Goal: Task Accomplishment & Management: Use online tool/utility

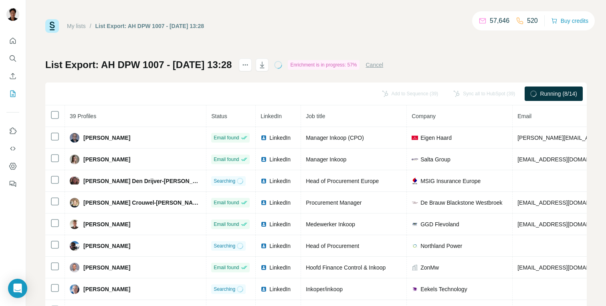
click at [91, 115] on span "39 Profiles" at bounding box center [83, 116] width 26 height 6
click at [75, 120] on th "39 Profiles" at bounding box center [135, 116] width 141 height 22
click at [49, 115] on th at bounding box center [55, 116] width 20 height 22
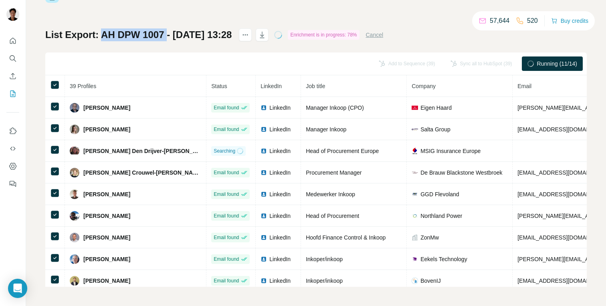
drag, startPoint x: 103, startPoint y: 33, endPoint x: 163, endPoint y: 33, distance: 60.1
click at [163, 33] on h1 "List Export: AH DPW 1007 - [DATE] 13:28" at bounding box center [138, 34] width 186 height 13
copy h1 "AH DPW 1007"
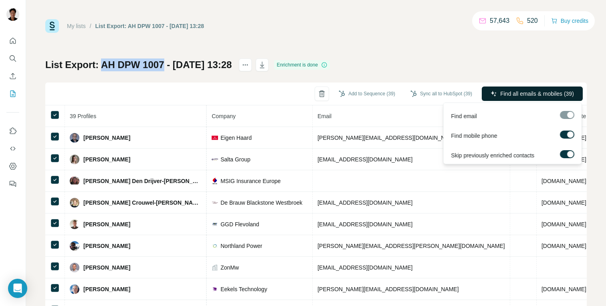
click at [525, 88] on button "Find all emails & mobiles (39)" at bounding box center [532, 94] width 101 height 14
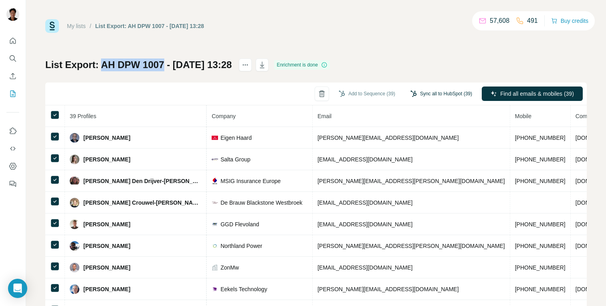
click at [453, 97] on button "Sync all to HubSpot (39)" at bounding box center [441, 94] width 73 height 12
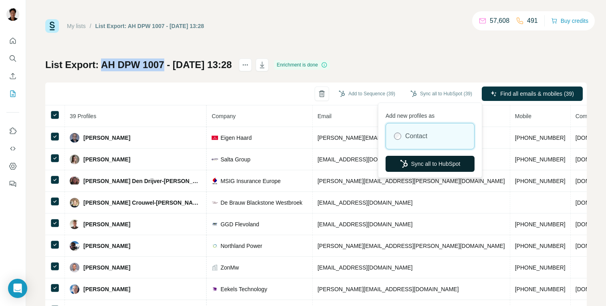
click at [452, 168] on button "Sync all to HubSpot" at bounding box center [430, 164] width 89 height 16
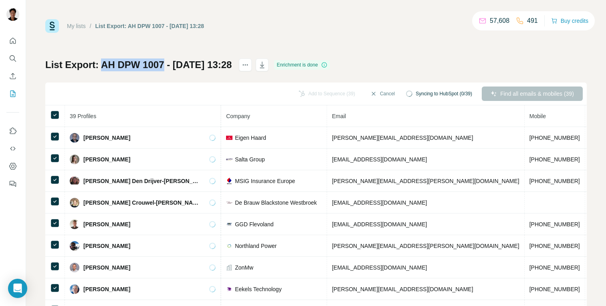
click at [102, 65] on h1 "List Export: AH DPW 1007 - [DATE] 13:28" at bounding box center [138, 65] width 186 height 13
drag, startPoint x: 103, startPoint y: 65, endPoint x: 161, endPoint y: 64, distance: 57.7
click at [161, 64] on h1 "List Export: AH DPW 1007 - [DATE] 13:28" at bounding box center [138, 65] width 186 height 13
copy h1 "AH DPW 1007"
